Goal: Task Accomplishment & Management: Manage account settings

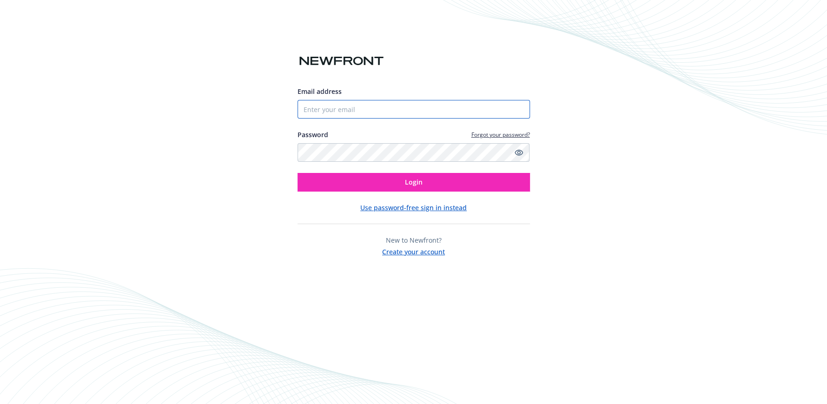
click at [335, 106] on input "Email address" at bounding box center [414, 109] width 232 height 19
type input "[EMAIL_ADDRESS][DOMAIN_NAME]"
click at [298, 173] on button "Login" at bounding box center [414, 182] width 232 height 19
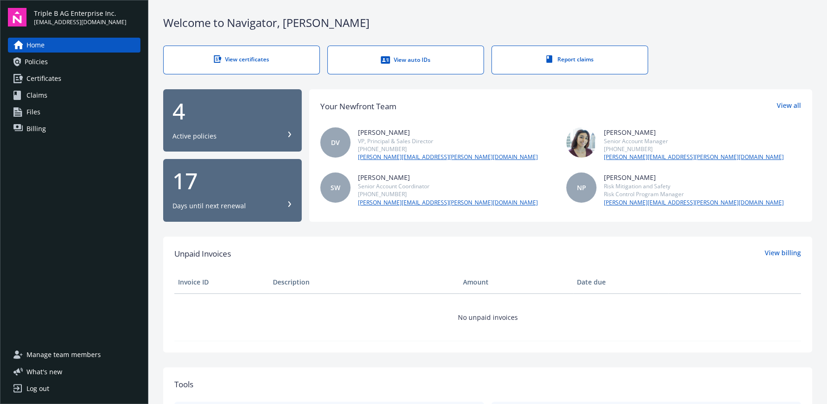
click at [35, 127] on span "Billing" at bounding box center [36, 128] width 20 height 15
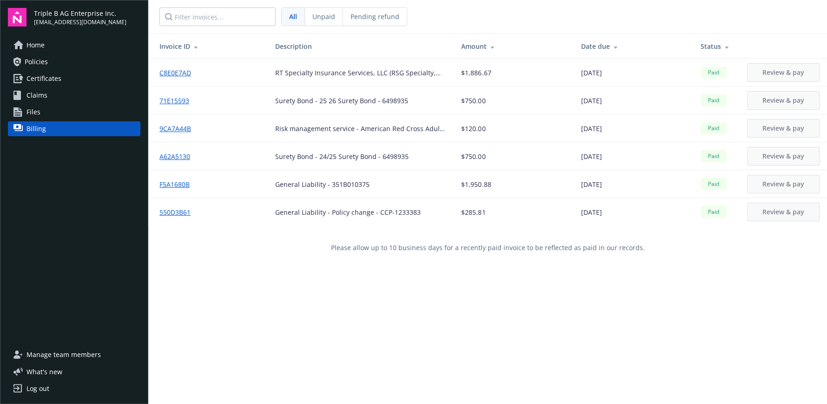
click at [169, 212] on link "550D3B61" at bounding box center [178, 212] width 39 height 10
click at [37, 387] on div "Log out" at bounding box center [37, 388] width 23 height 15
